Goal: Find specific fact: Find specific fact

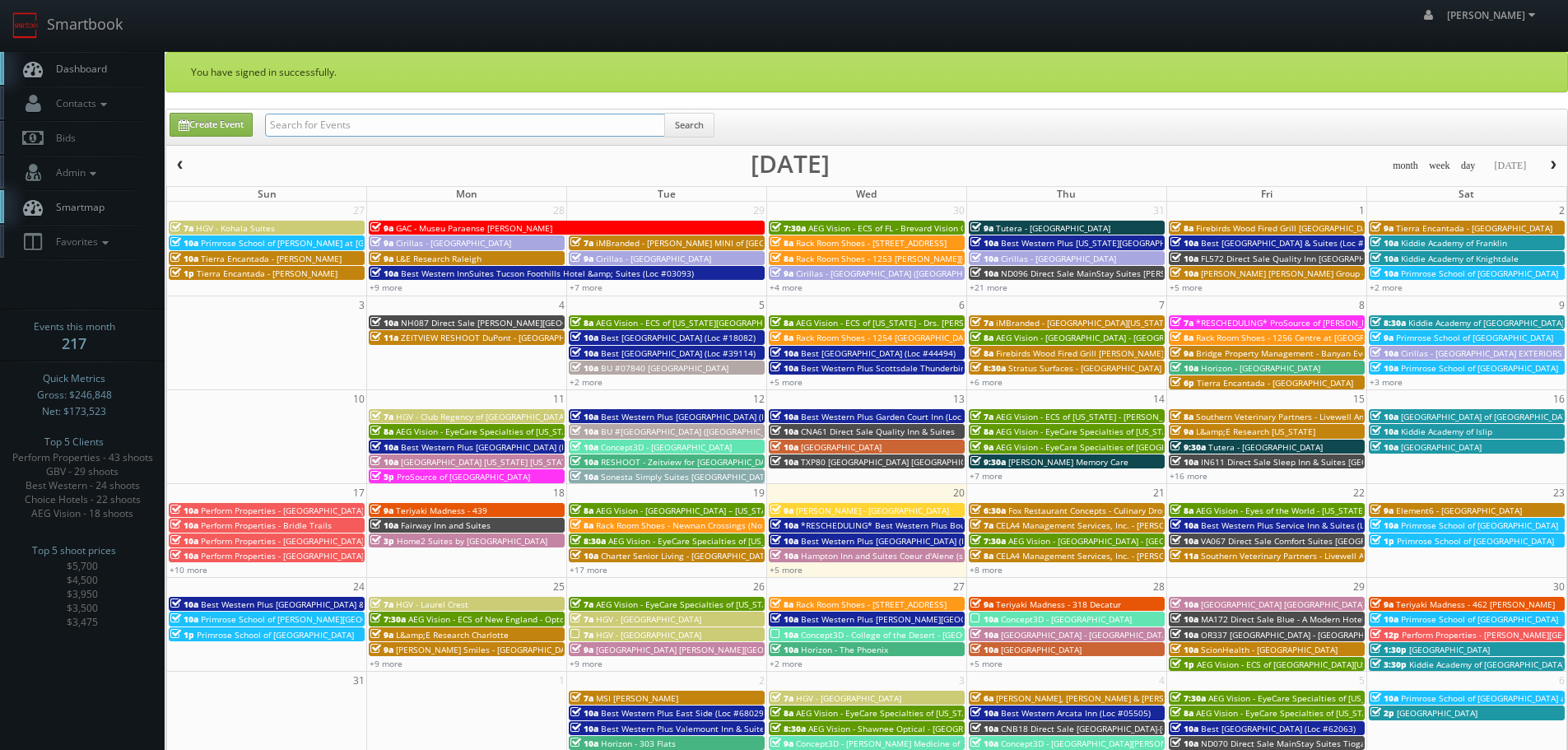
click at [387, 129] on input "text" at bounding box center [465, 125] width 400 height 23
type input "lkwd"
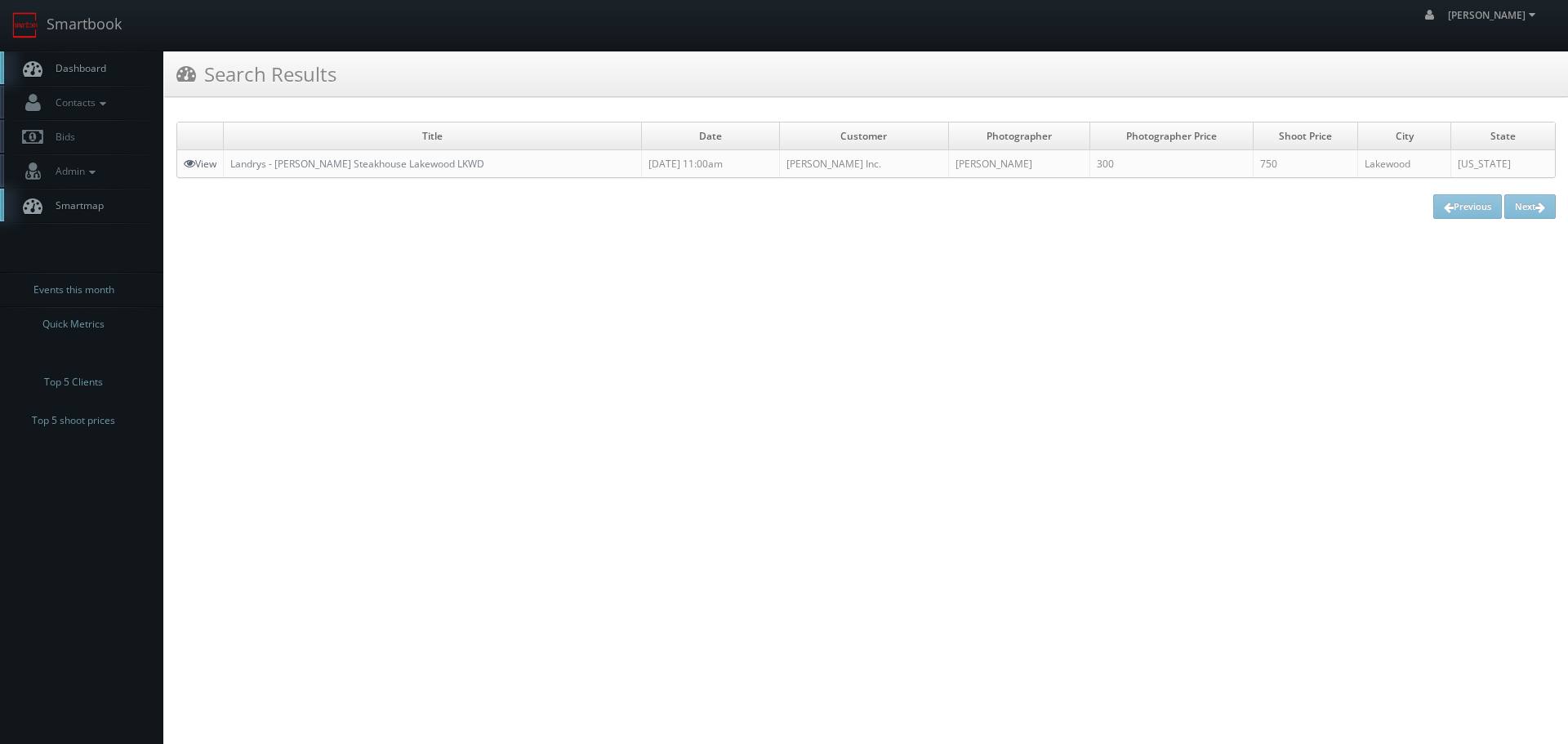
click at [209, 160] on link "View" at bounding box center [201, 164] width 33 height 14
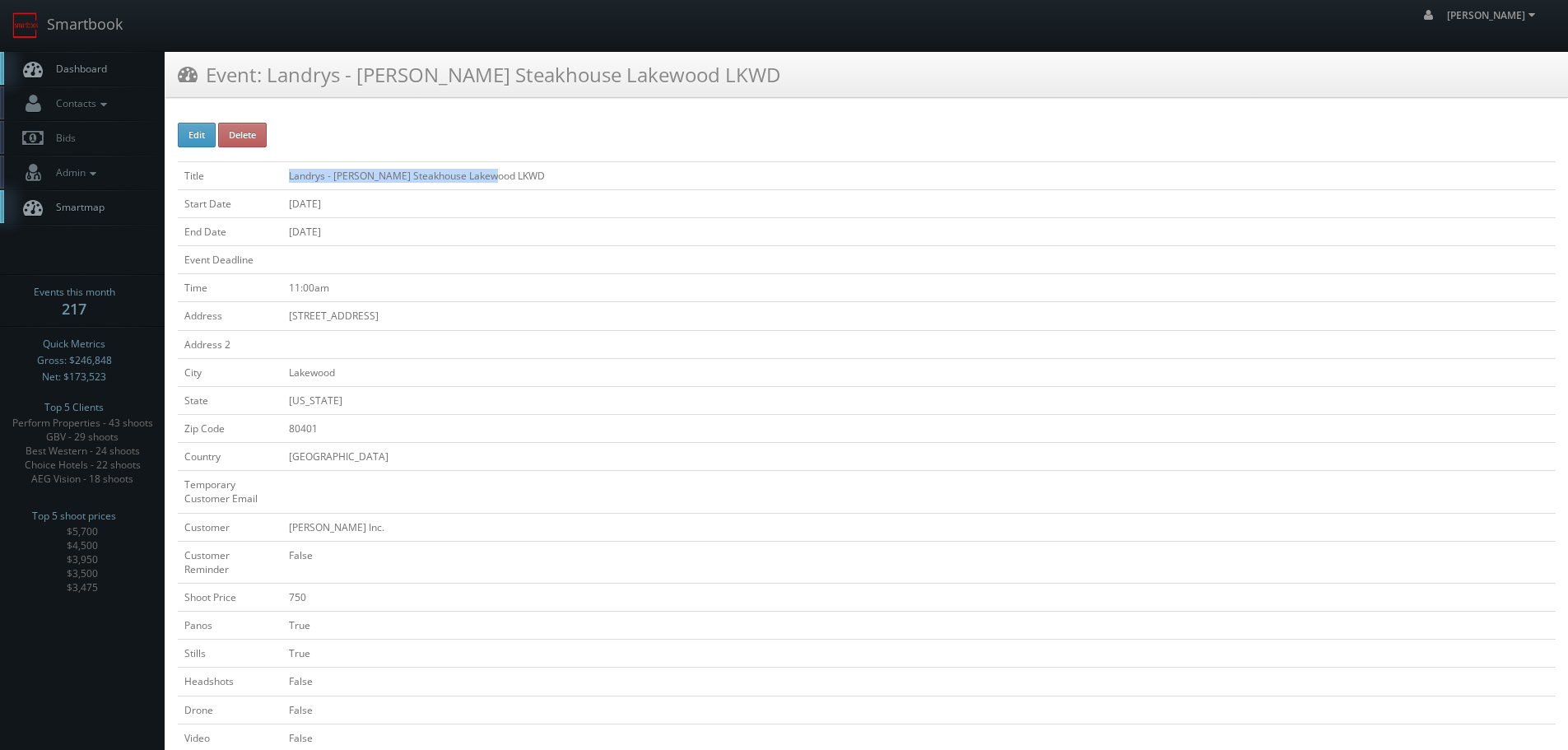
copy tr "Landrys - Simms Steakhouse Lakewood LKWD"
drag, startPoint x: 525, startPoint y: 172, endPoint x: 213, endPoint y: 171, distance: 312.0
click at [213, 171] on tr "Title Landrys - Simms Steakhouse Lakewood LKWD" at bounding box center [866, 176] width 1377 height 28
copy tr "Landrys - Simms Steakhouse Lakewood LKWD"
